Goal: Information Seeking & Learning: Find specific fact

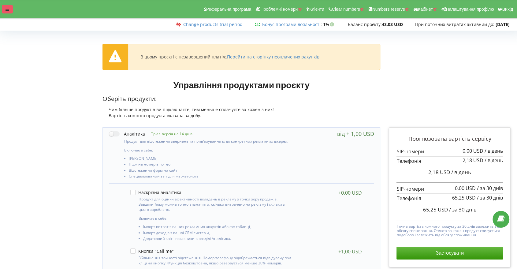
click at [8, 10] on icon at bounding box center [8, 9] width 4 height 4
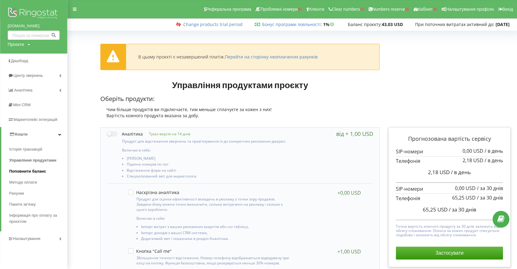
click at [35, 172] on span "Поповнити баланс" at bounding box center [27, 171] width 37 height 6
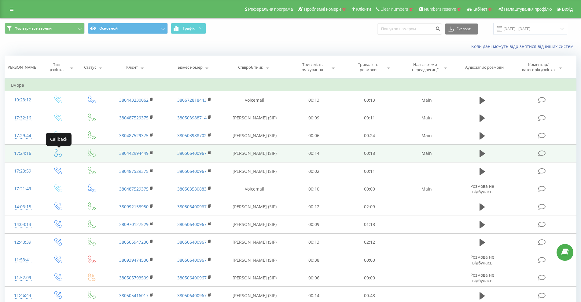
click at [56, 154] on icon at bounding box center [58, 153] width 8 height 8
click at [59, 154] on icon at bounding box center [58, 152] width 7 height 7
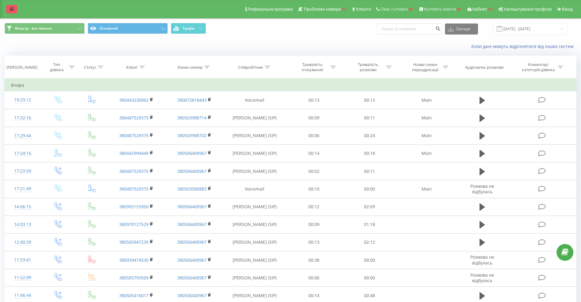
click at [11, 10] on icon at bounding box center [12, 9] width 4 height 4
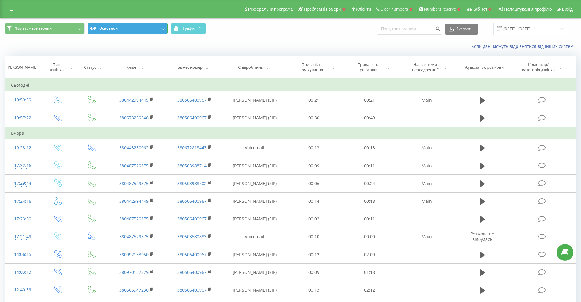
click at [123, 23] on button "Основной" at bounding box center [128, 28] width 80 height 11
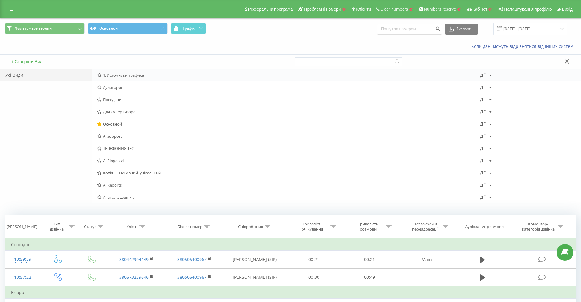
click at [112, 79] on div "1. Источники трафика Дії Редагувати Копіювати Видалити За замовчуванням Поділит…" at bounding box center [336, 75] width 488 height 12
click at [115, 77] on span "1. Источники трафика" at bounding box center [288, 75] width 383 height 4
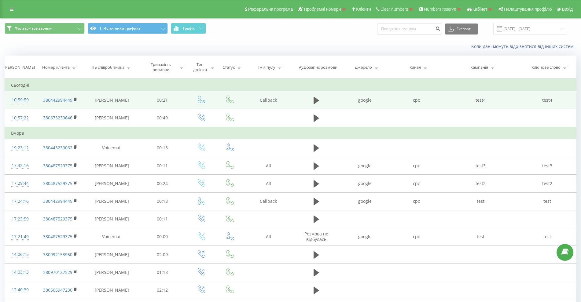
click at [199, 101] on icon at bounding box center [202, 100] width 8 height 8
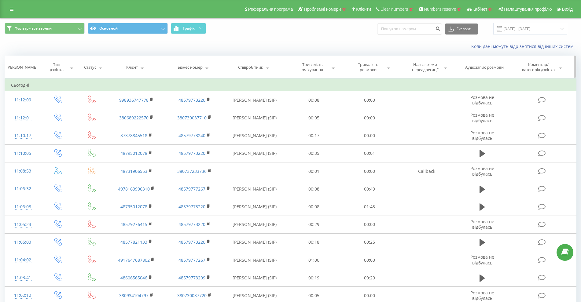
click at [256, 71] on th "Співробітник" at bounding box center [254, 67] width 63 height 23
click at [252, 68] on div "Співробітник" at bounding box center [250, 67] width 25 height 5
click at [249, 108] on input "text" at bounding box center [255, 111] width 54 height 11
paste input "380631632523"
type input "380631632523"
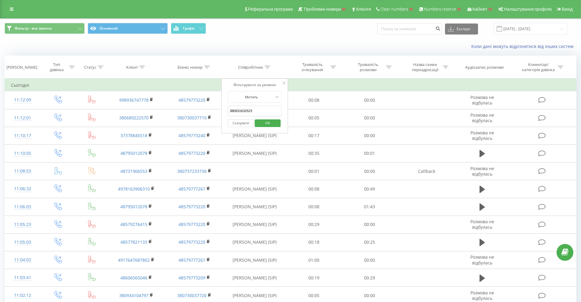
click at [265, 121] on span "OK" at bounding box center [267, 122] width 17 height 9
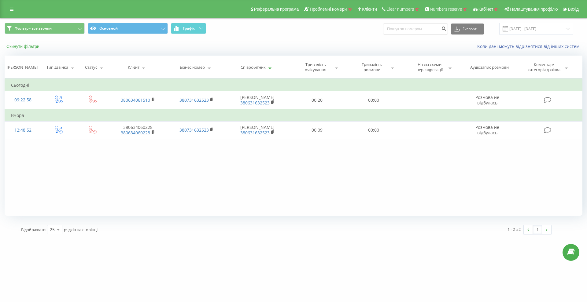
click at [23, 44] on button "Скинути фільтри" at bounding box center [24, 47] width 38 height 6
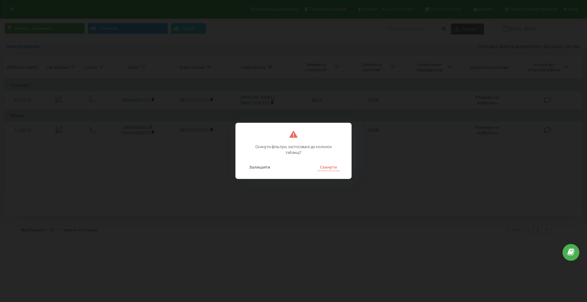
click at [336, 170] on button "Скинути" at bounding box center [328, 167] width 23 height 8
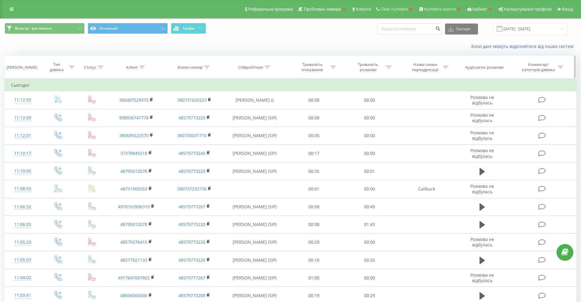
click at [201, 69] on div "Бізнес номер" at bounding box center [190, 67] width 25 height 5
click at [190, 112] on input "text" at bounding box center [194, 111] width 54 height 11
paste input "380731632523"
type input "380731632523"
click at [210, 121] on span "OK" at bounding box center [207, 122] width 17 height 9
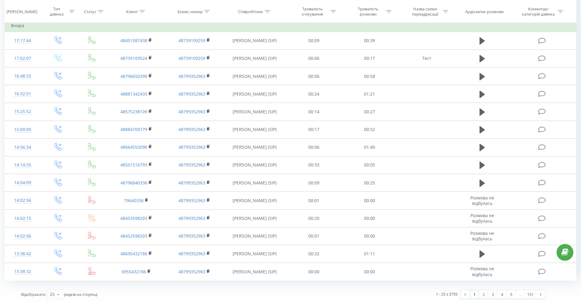
scroll to position [269, 0]
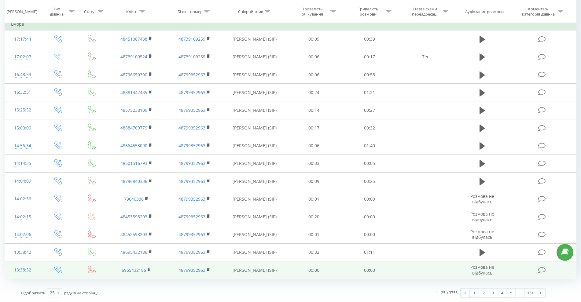
click at [93, 271] on icon at bounding box center [92, 270] width 8 height 8
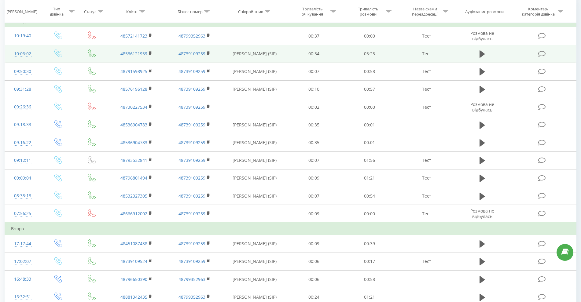
scroll to position [0, 0]
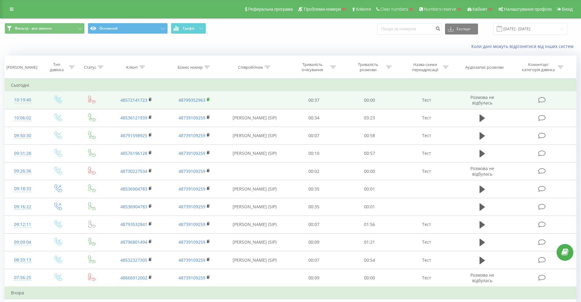
click at [209, 98] on icon at bounding box center [209, 99] width 2 height 3
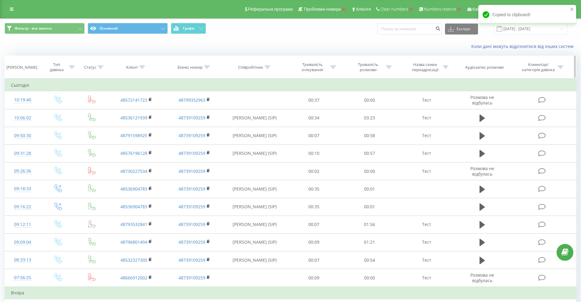
click at [200, 67] on div "Бізнес номер" at bounding box center [190, 67] width 25 height 5
click at [190, 109] on input "text" at bounding box center [194, 111] width 54 height 11
paste input "48799352963"
type input "48799352963"
click at [206, 121] on span "OK" at bounding box center [207, 122] width 17 height 9
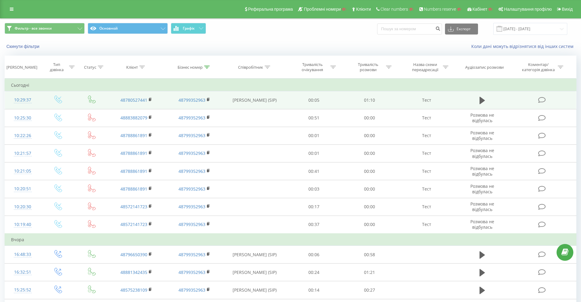
click at [473, 103] on td at bounding box center [482, 100] width 53 height 18
click at [478, 103] on button at bounding box center [482, 100] width 9 height 9
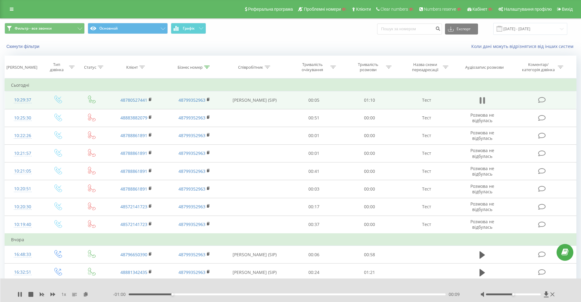
click at [480, 101] on icon at bounding box center [481, 100] width 2 height 7
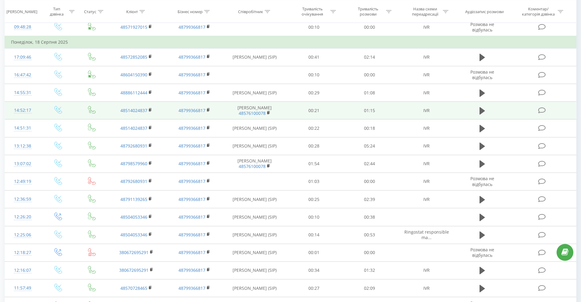
scroll to position [294, 0]
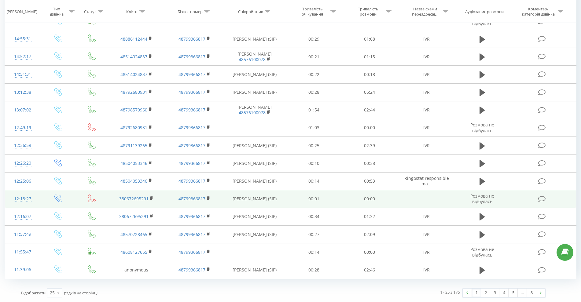
click at [89, 201] on icon at bounding box center [89, 200] width 3 height 3
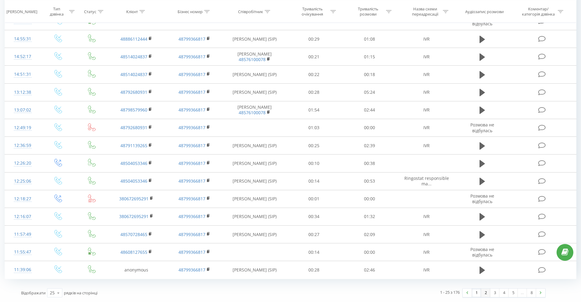
click at [488, 295] on link "2" at bounding box center [485, 293] width 9 height 9
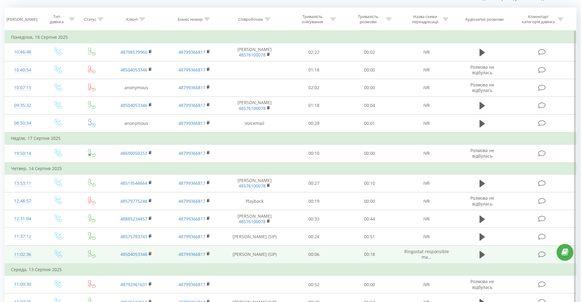
scroll to position [40, 0]
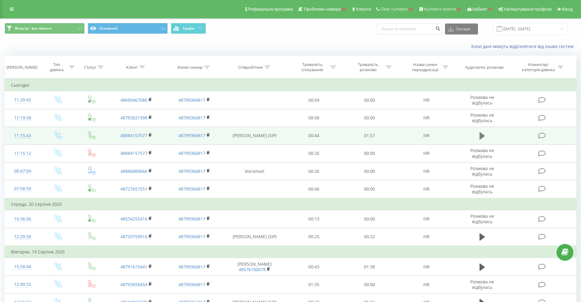
click at [483, 137] on icon at bounding box center [483, 135] width 6 height 7
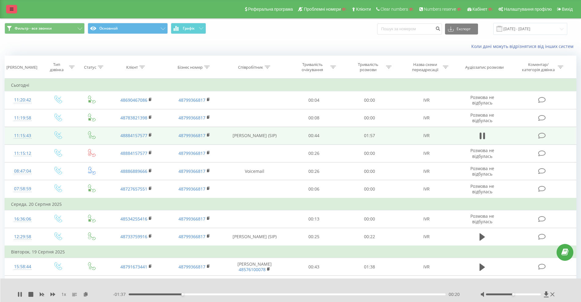
click at [16, 9] on link at bounding box center [11, 9] width 11 height 9
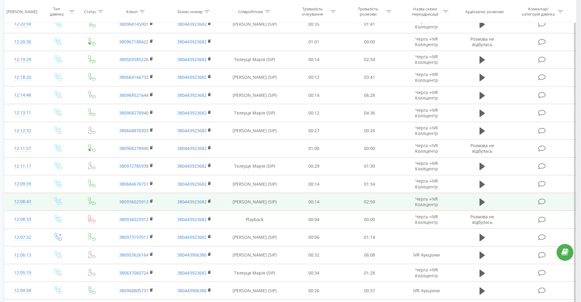
scroll to position [76, 0]
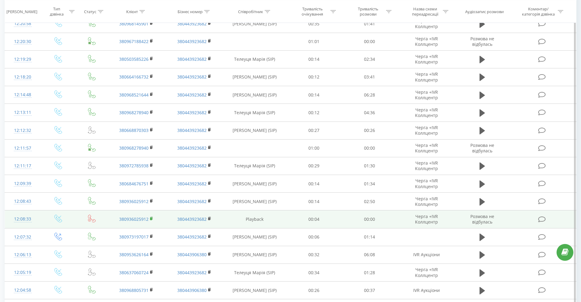
click at [152, 219] on rect at bounding box center [151, 219] width 2 height 3
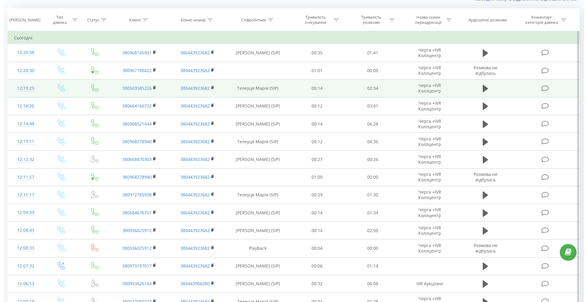
scroll to position [0, 0]
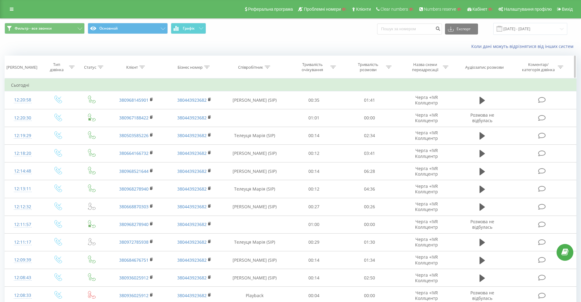
click at [140, 66] on icon at bounding box center [142, 67] width 6 height 3
click at [132, 108] on input "text" at bounding box center [137, 111] width 54 height 11
paste input "380960691460"
type input "380960691460"
click at [150, 121] on span "OK" at bounding box center [149, 122] width 17 height 9
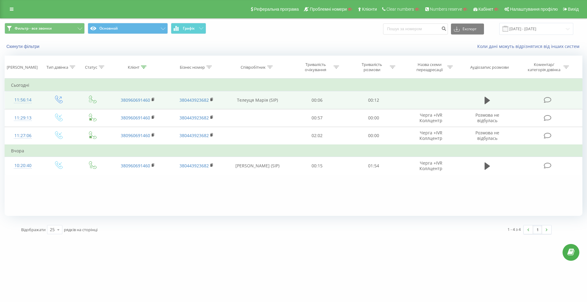
click at [475, 98] on td at bounding box center [487, 100] width 54 height 18
click at [485, 101] on icon at bounding box center [487, 100] width 6 height 9
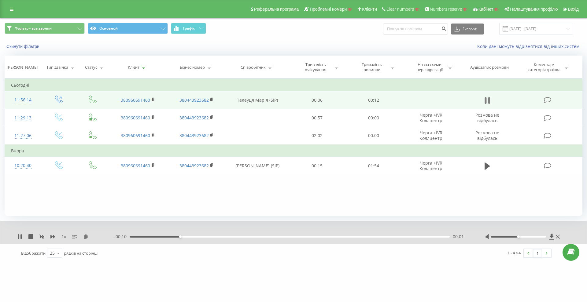
click at [484, 100] on button at bounding box center [487, 100] width 9 height 9
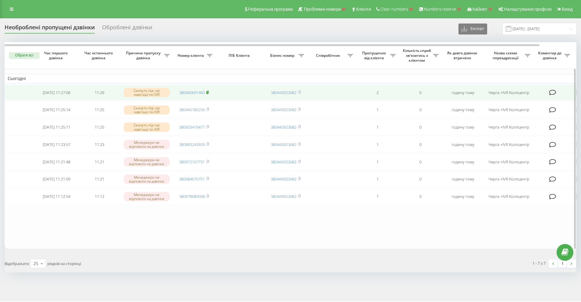
click at [209, 92] on icon at bounding box center [207, 92] width 3 height 4
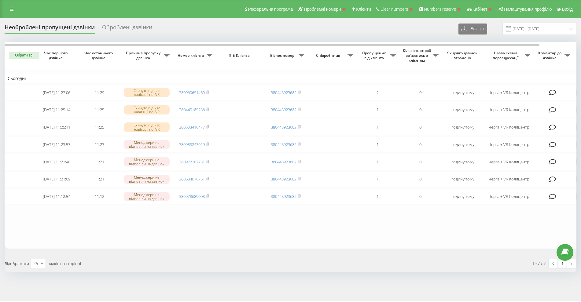
drag, startPoint x: 9, startPoint y: 11, endPoint x: 11, endPoint y: 14, distance: 3.7
click at [9, 11] on link at bounding box center [11, 9] width 11 height 9
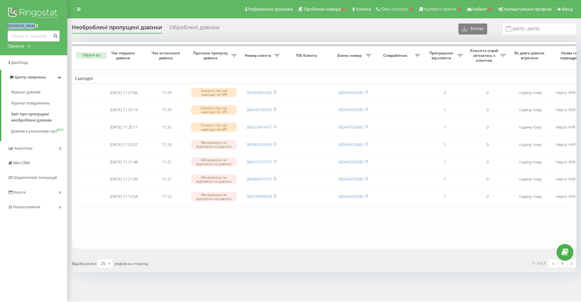
drag, startPoint x: 0, startPoint y: 25, endPoint x: 104, endPoint y: 13, distance: 104.1
click at [28, 28] on div "e-tender.ua Проекти Пошук" at bounding box center [33, 27] width 67 height 55
copy link "e-tender.ua"
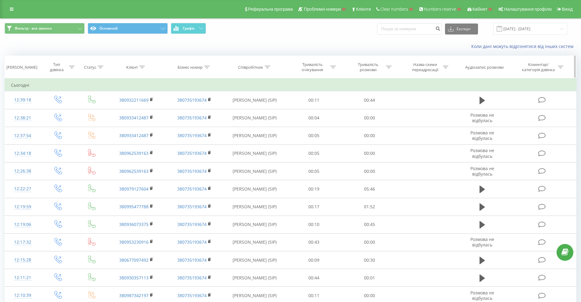
click at [248, 68] on div "Співробітник" at bounding box center [250, 67] width 25 height 5
click at [247, 109] on input "text" at bounding box center [255, 111] width 54 height 11
paste input "[PERSON_NAME] [PERSON_NAME]"
type input "[PERSON_NAME] [PERSON_NAME]"
click at [268, 123] on span "OK" at bounding box center [267, 122] width 17 height 9
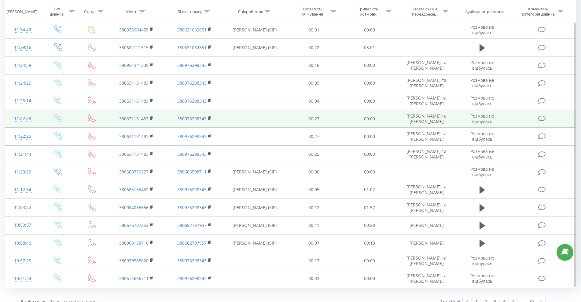
scroll to position [257, 0]
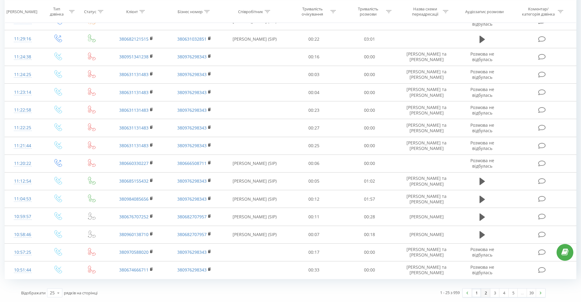
click at [488, 292] on link "2" at bounding box center [485, 293] width 9 height 9
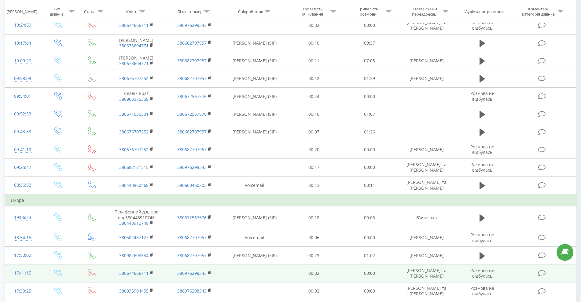
scroll to position [155, 0]
